Goal: Task Accomplishment & Management: Manage account settings

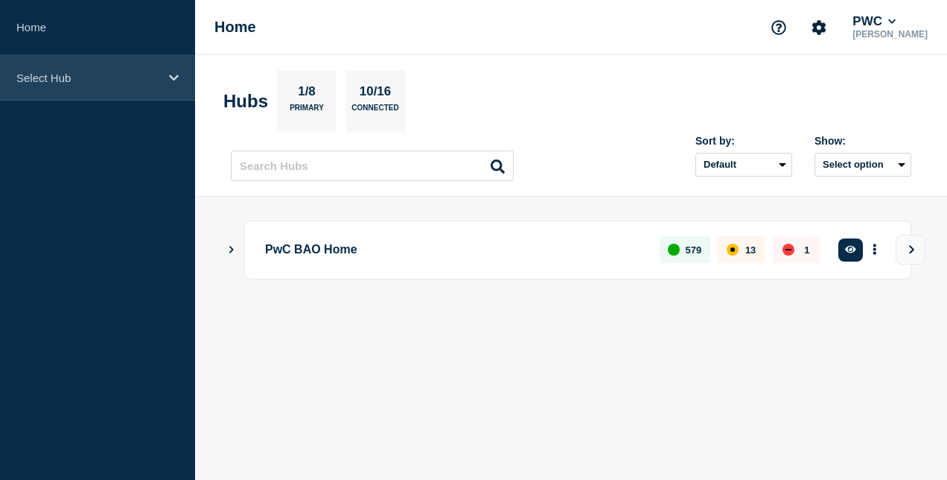
click at [133, 69] on div "Select Hub" at bounding box center [97, 77] width 195 height 45
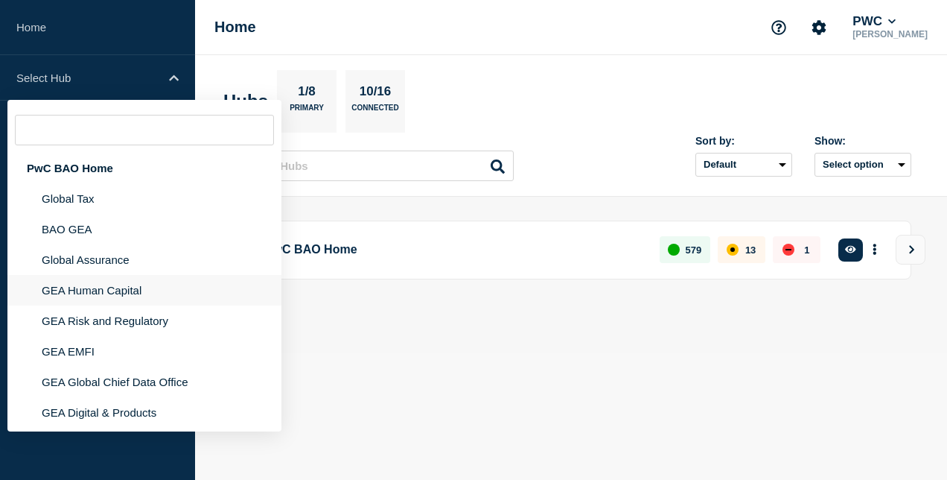
click at [124, 289] on li "GEA Human Capital" at bounding box center [144, 290] width 274 height 31
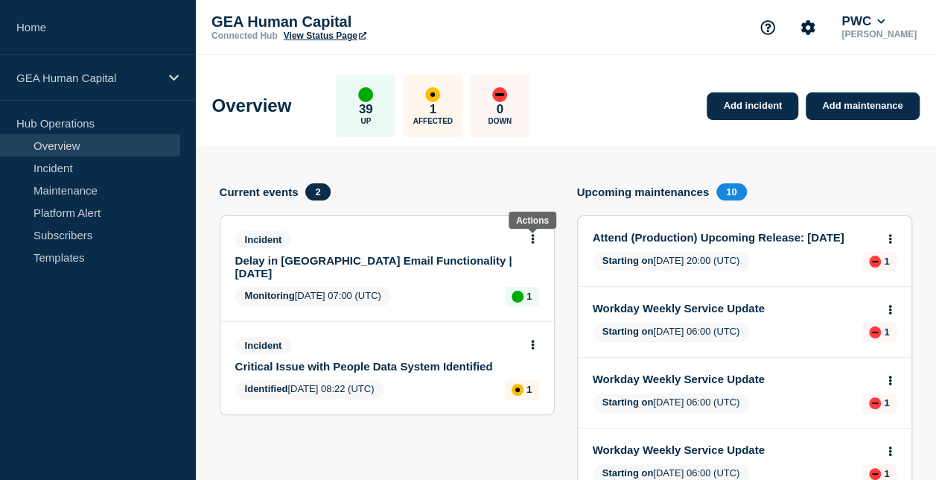
click at [535, 238] on button at bounding box center [532, 239] width 13 height 13
click at [527, 295] on link "Update incident" at bounding box center [533, 293] width 72 height 12
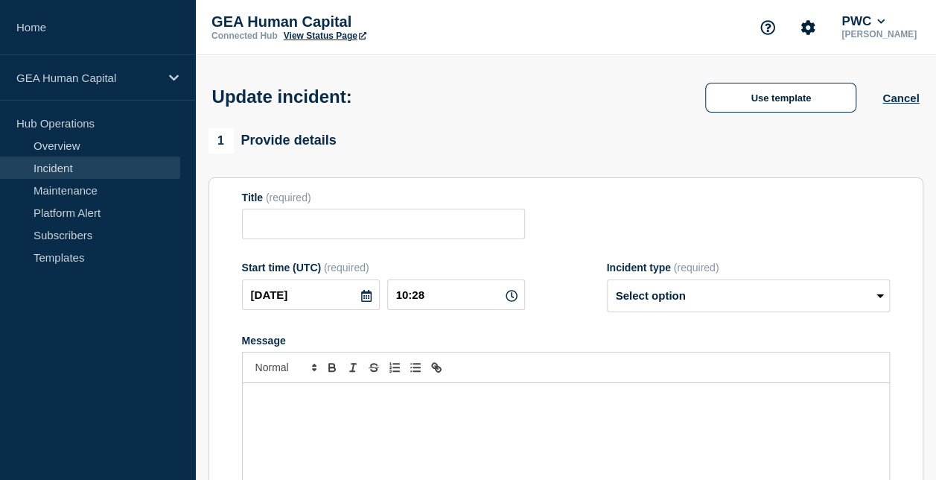
type input "Delay in Cornerstone Email Functionality | 27 August 2025"
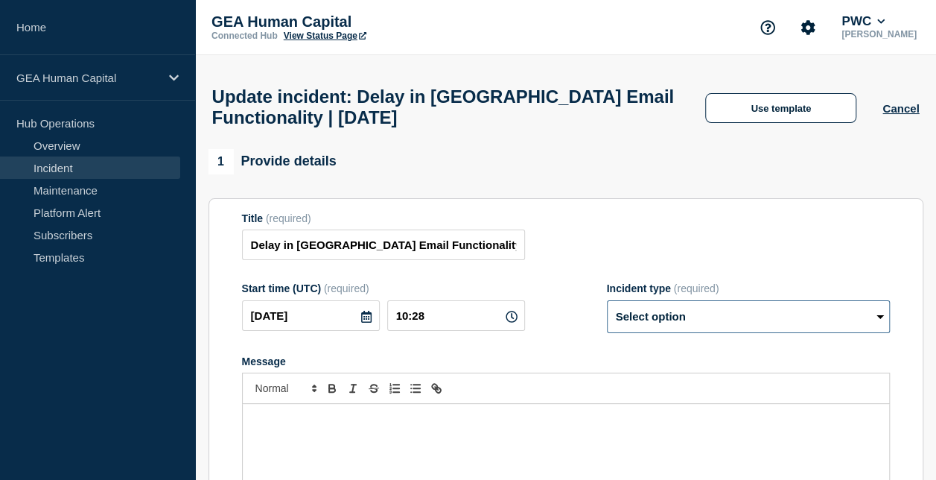
click at [695, 329] on select "Select option Investigating Identified Monitoring Resolved" at bounding box center [748, 316] width 283 height 33
select select "resolved"
click at [607, 308] on select "Select option Investigating Identified Monitoring Resolved" at bounding box center [748, 316] width 283 height 33
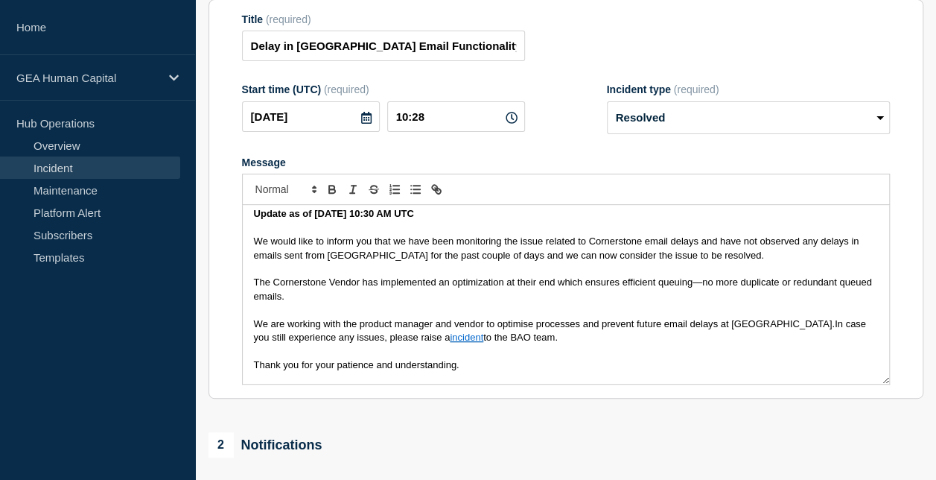
scroll to position [203, 0]
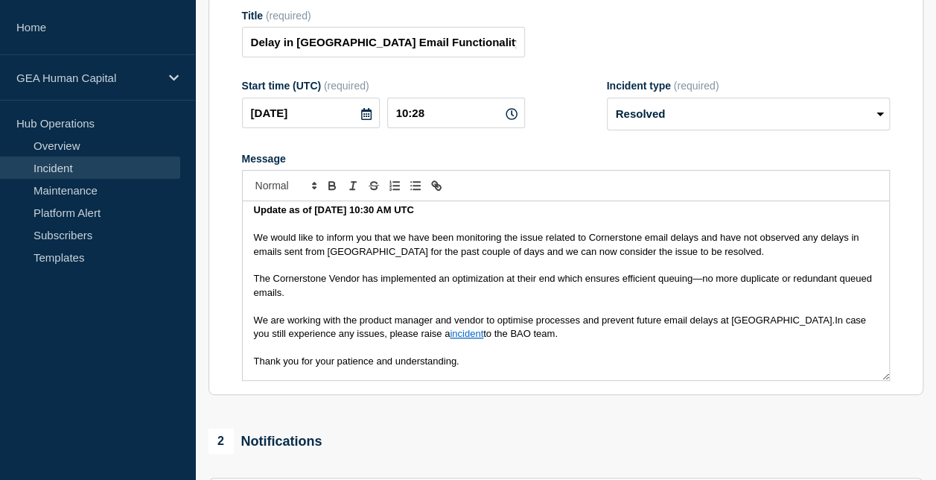
drag, startPoint x: 253, startPoint y: 283, endPoint x: 320, endPoint y: 302, distance: 69.6
click at [320, 297] on span "The Cornerstone Vendor has implemented an optimization at their end which ensur…" at bounding box center [564, 285] width 621 height 25
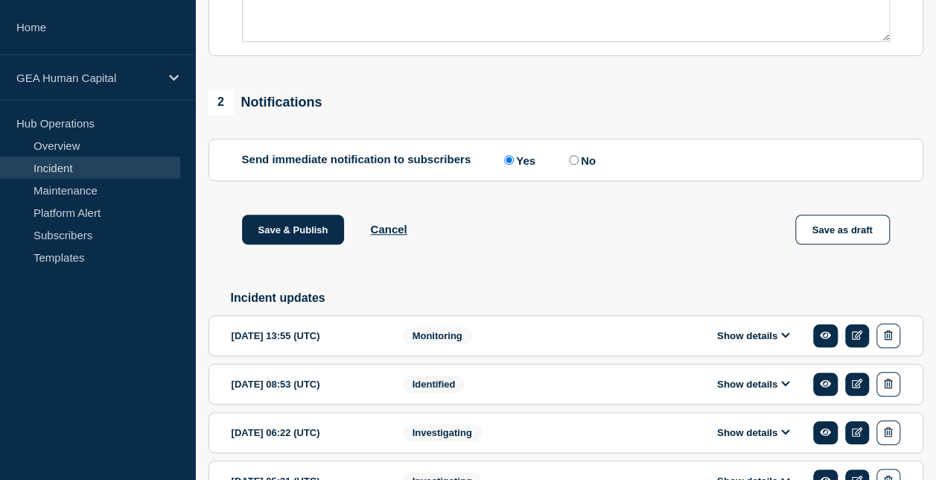
scroll to position [538, 0]
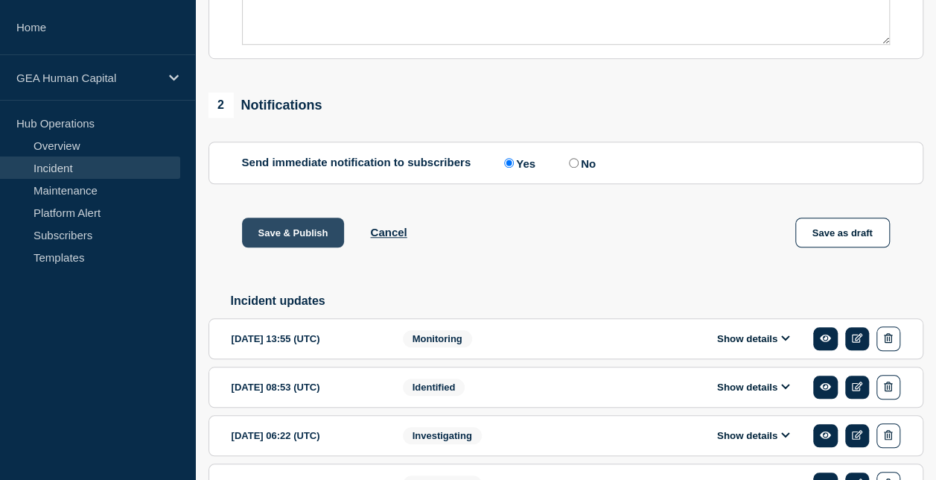
click at [295, 241] on button "Save & Publish" at bounding box center [293, 232] width 103 height 30
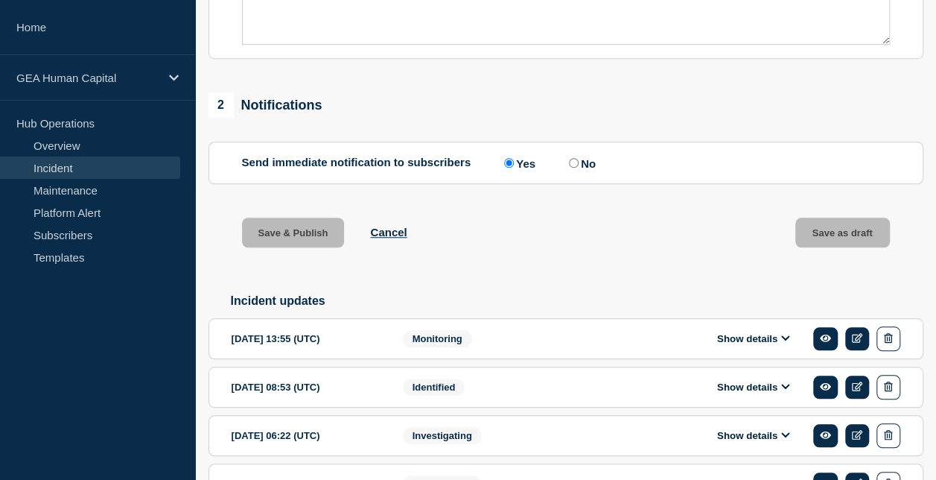
scroll to position [570, 0]
